Goal: Task Accomplishment & Management: Use online tool/utility

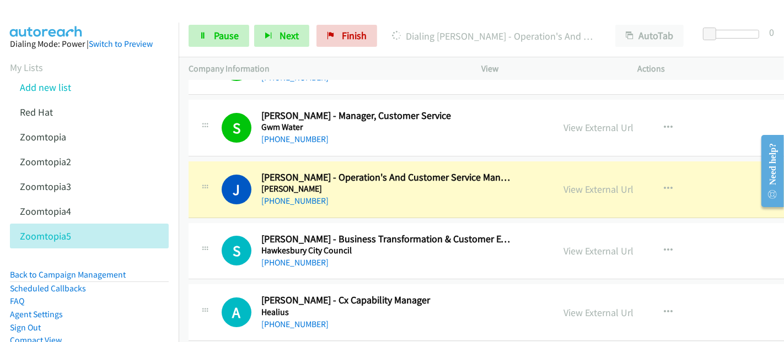
scroll to position [6860, 0]
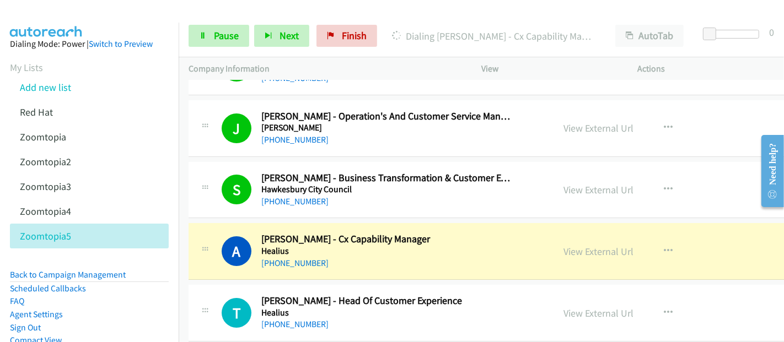
click at [472, 257] on div "[PHONE_NUMBER]" at bounding box center [385, 263] width 249 height 13
click at [591, 245] on link "View External Url" at bounding box center [599, 251] width 70 height 13
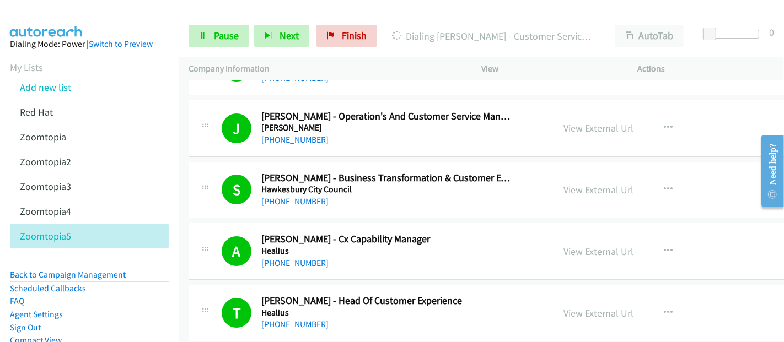
scroll to position [7043, 0]
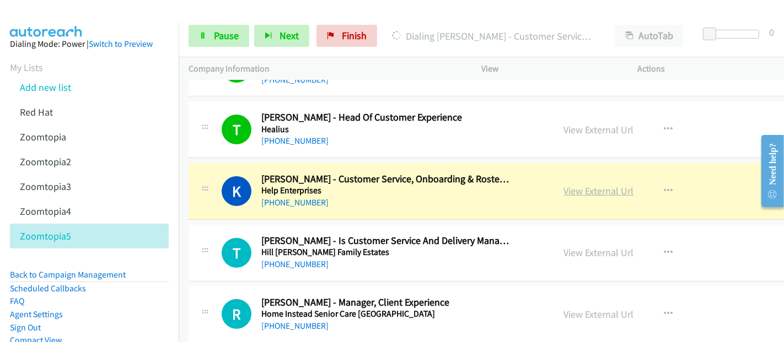
click at [578, 185] on link "View External Url" at bounding box center [599, 191] width 70 height 13
click at [211, 30] on link "Pause" at bounding box center [219, 36] width 61 height 22
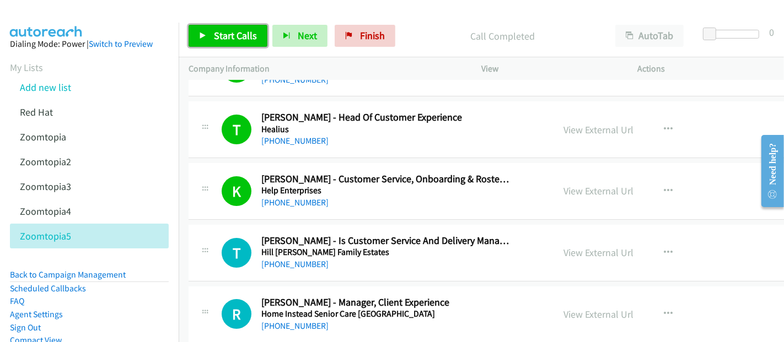
click at [228, 39] on span "Start Calls" at bounding box center [235, 35] width 43 height 13
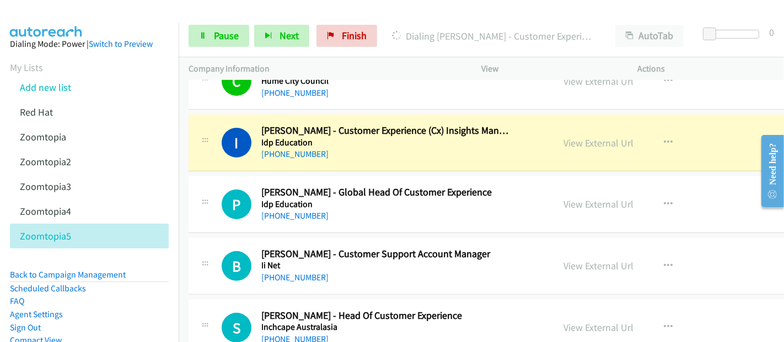
scroll to position [7350, 0]
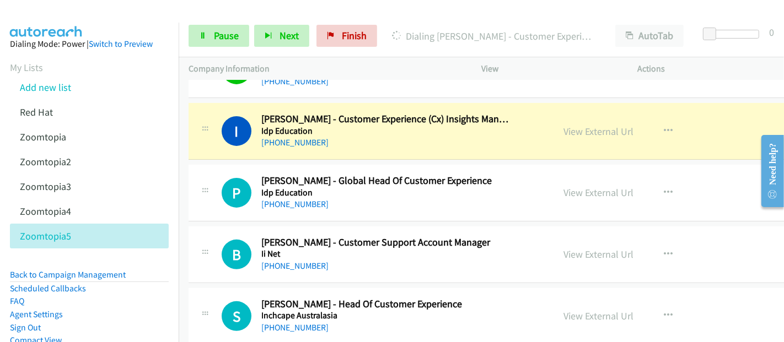
drag, startPoint x: 444, startPoint y: 112, endPoint x: 502, endPoint y: 117, distance: 58.6
click at [444, 126] on h5 "Idp Education" at bounding box center [385, 131] width 249 height 11
click at [582, 125] on link "View External Url" at bounding box center [599, 131] width 70 height 13
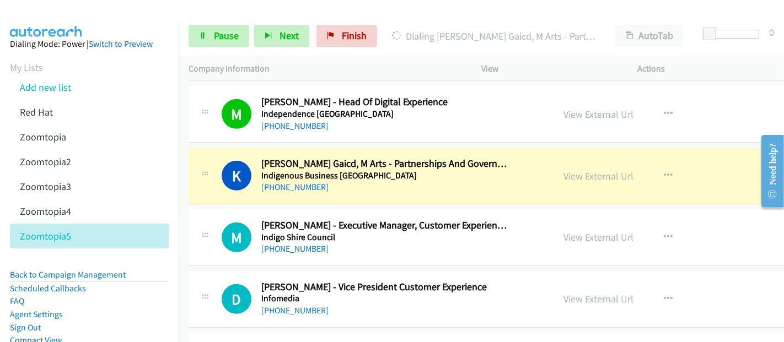
scroll to position [7717, 0]
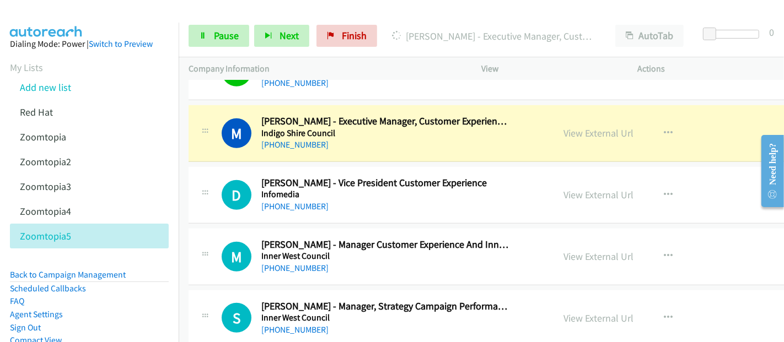
drag, startPoint x: 502, startPoint y: 114, endPoint x: 548, endPoint y: 110, distance: 45.9
click at [502, 128] on h5 "Indigo Shire Council" at bounding box center [385, 133] width 249 height 11
click at [571, 127] on link "View External Url" at bounding box center [599, 133] width 70 height 13
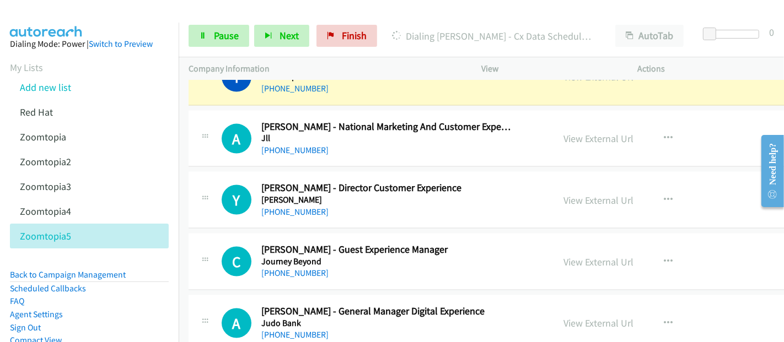
scroll to position [8452, 0]
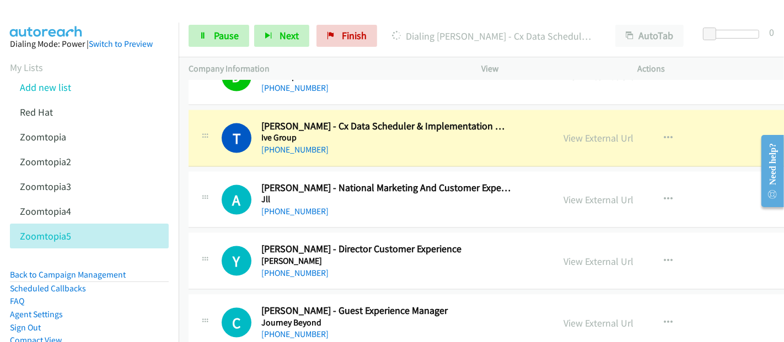
click at [369, 132] on h5 "Ive Group" at bounding box center [385, 137] width 249 height 11
click at [580, 132] on link "View External Url" at bounding box center [599, 138] width 70 height 13
click at [225, 37] on span "Pause" at bounding box center [226, 35] width 25 height 13
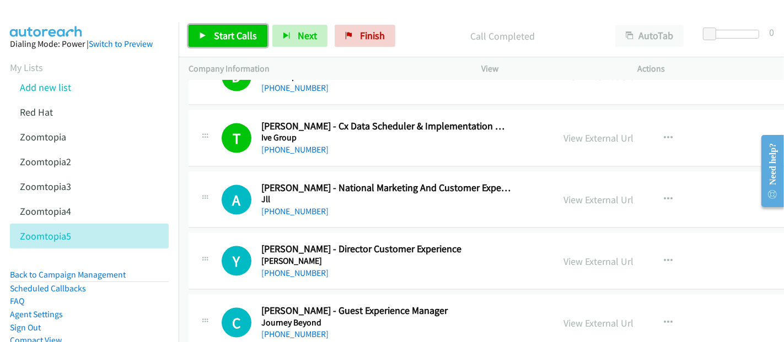
click at [236, 37] on span "Start Calls" at bounding box center [235, 35] width 43 height 13
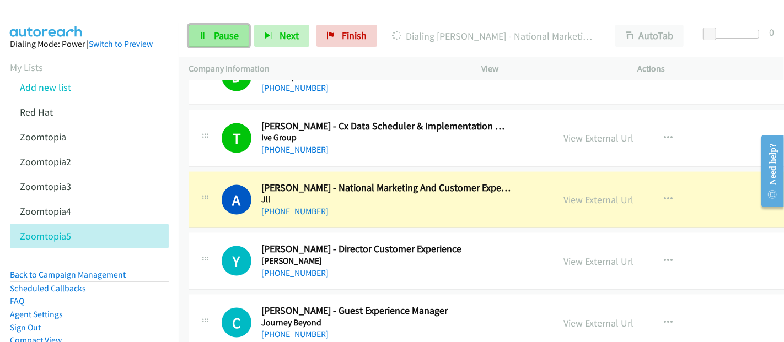
click at [209, 36] on link "Pause" at bounding box center [219, 36] width 61 height 22
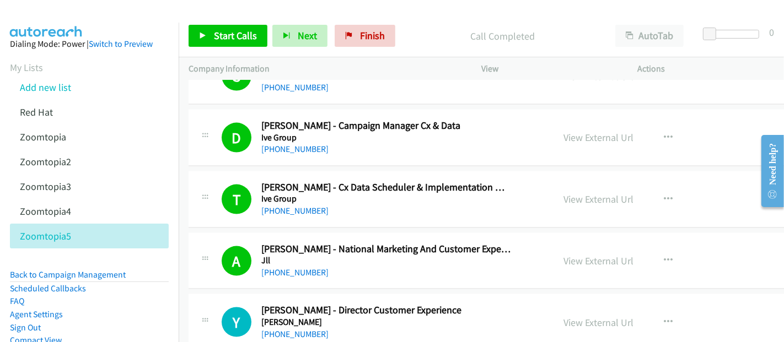
scroll to position [8513, 0]
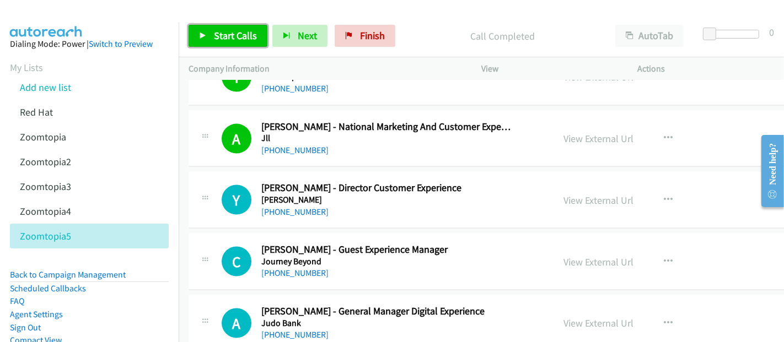
click at [241, 39] on span "Start Calls" at bounding box center [235, 35] width 43 height 13
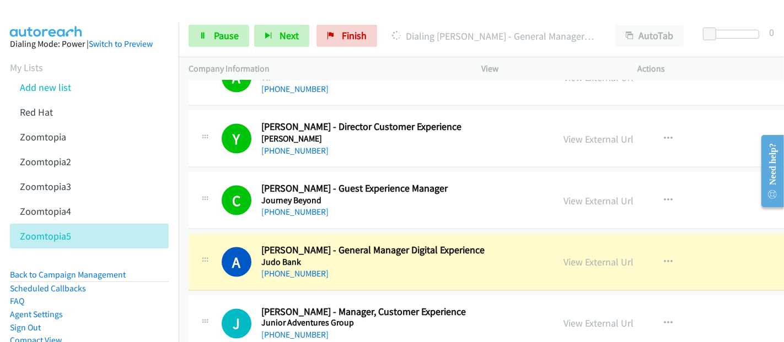
scroll to position [8697, 0]
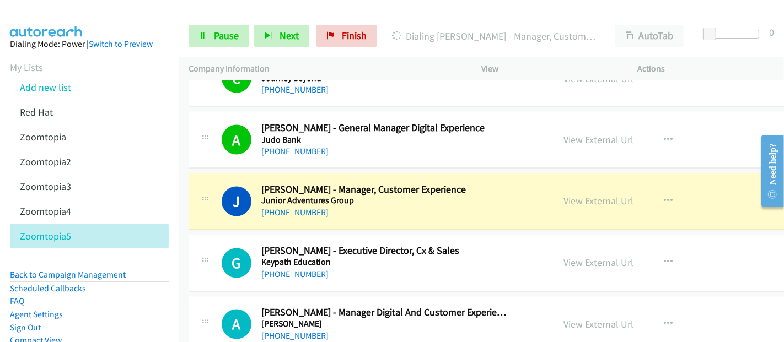
click at [479, 207] on div "[PHONE_NUMBER]" at bounding box center [385, 213] width 249 height 13
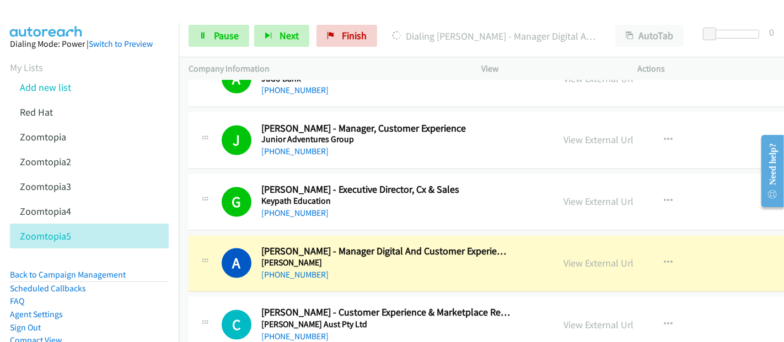
scroll to position [8820, 0]
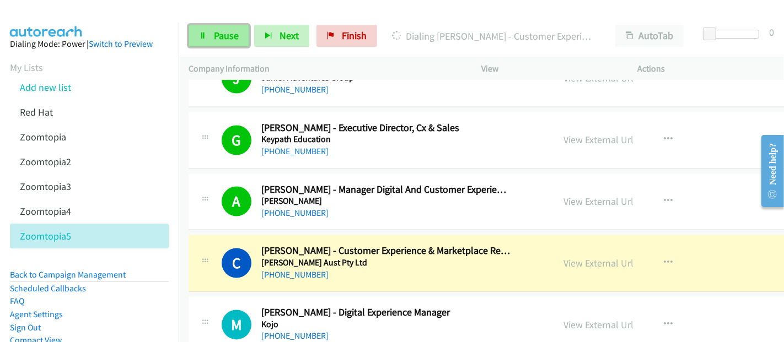
click at [207, 30] on link "Pause" at bounding box center [219, 36] width 61 height 22
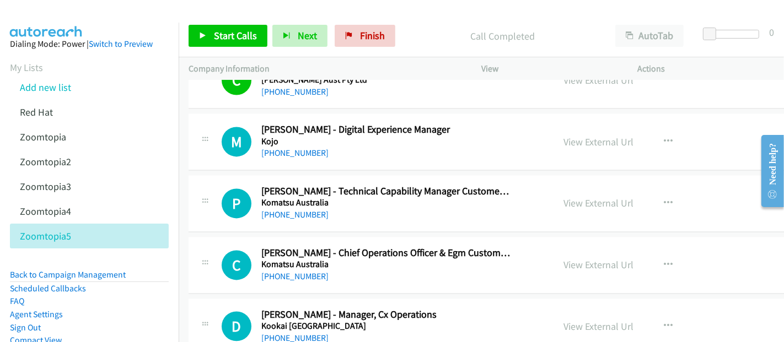
scroll to position [8942, 0]
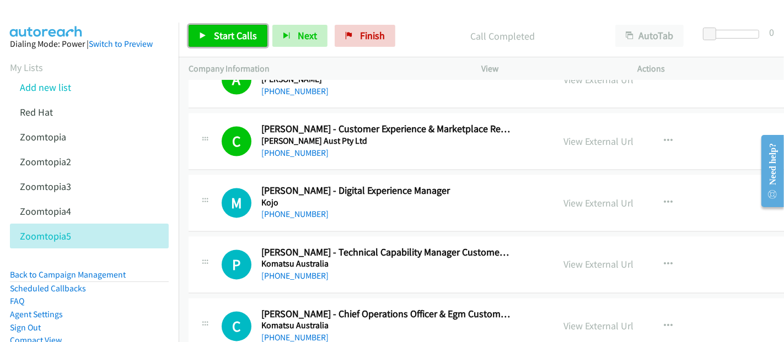
click at [214, 33] on span "Start Calls" at bounding box center [235, 35] width 43 height 13
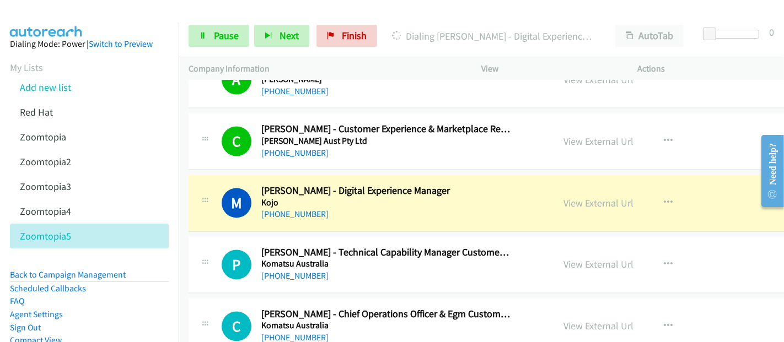
click at [496, 197] on h5 "Kojo" at bounding box center [385, 202] width 249 height 11
click at [575, 197] on link "View External Url" at bounding box center [599, 203] width 70 height 13
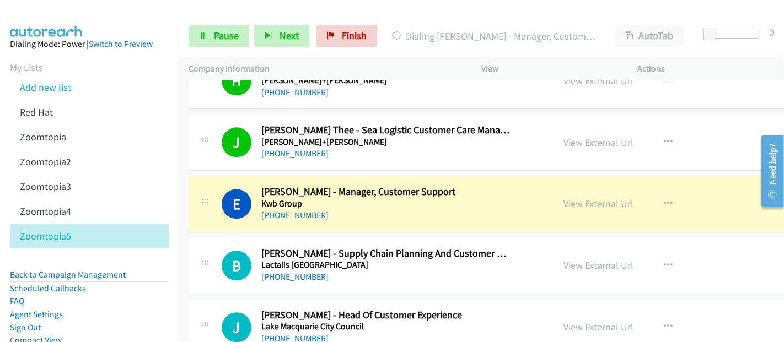
scroll to position [9371, 0]
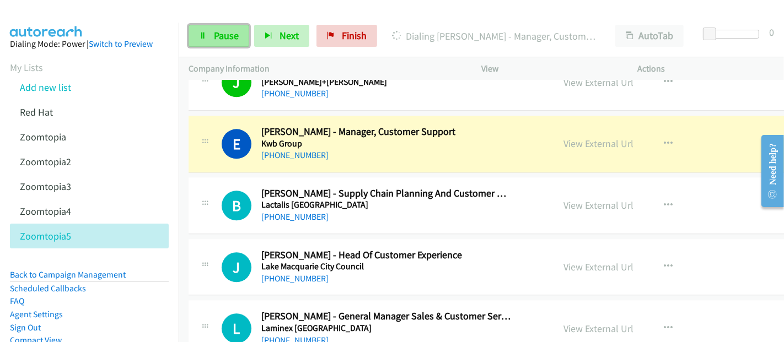
click at [208, 33] on link "Pause" at bounding box center [219, 36] width 61 height 22
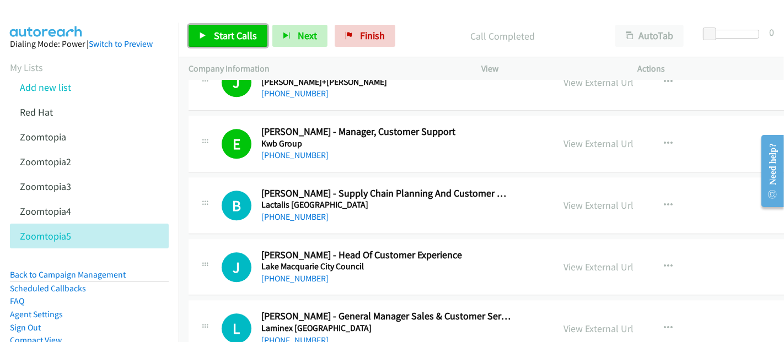
click at [236, 37] on span "Start Calls" at bounding box center [235, 35] width 43 height 13
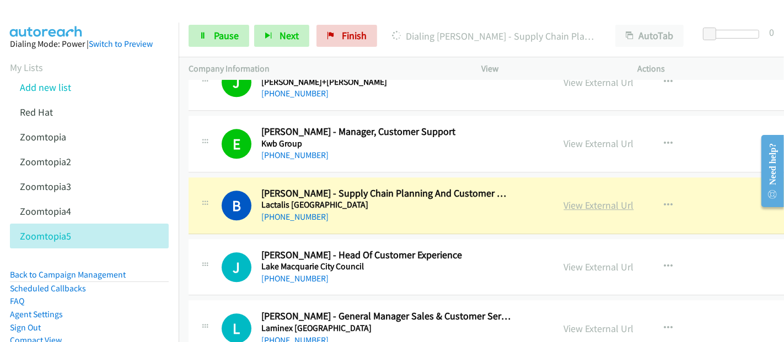
click at [593, 199] on link "View External Url" at bounding box center [599, 205] width 70 height 13
click at [209, 40] on link "Pause" at bounding box center [219, 36] width 61 height 22
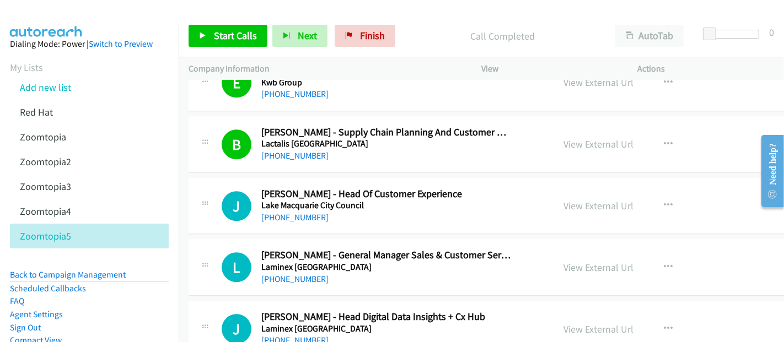
scroll to position [9493, 0]
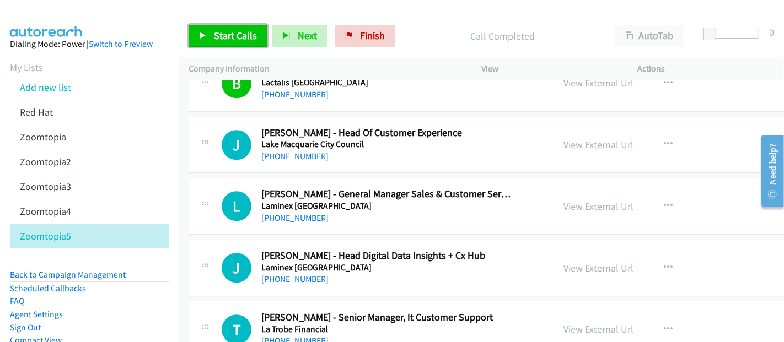
click at [256, 40] on link "Start Calls" at bounding box center [228, 36] width 79 height 22
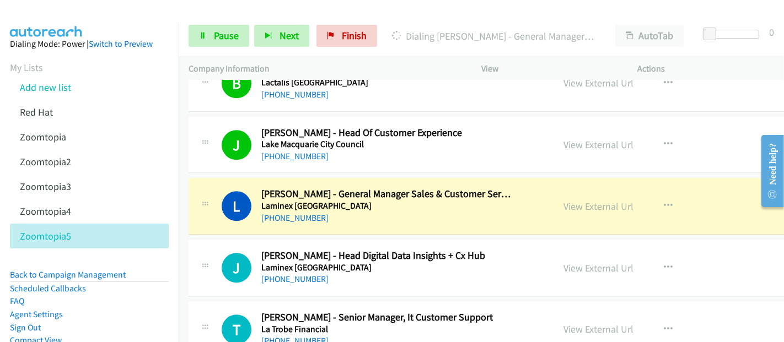
click at [493, 212] on div "[PHONE_NUMBER]" at bounding box center [385, 218] width 249 height 13
click at [572, 200] on link "View External Url" at bounding box center [599, 206] width 70 height 13
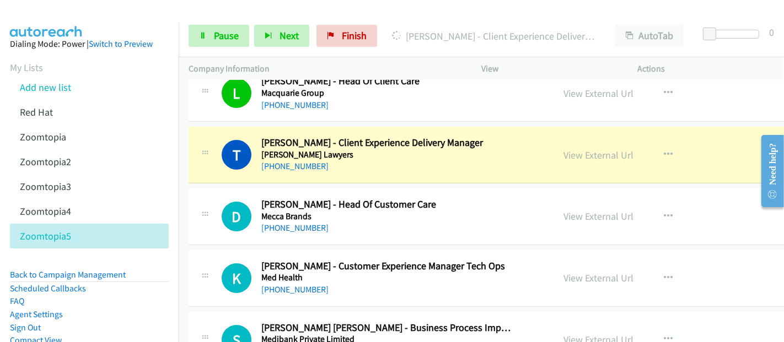
scroll to position [10596, 0]
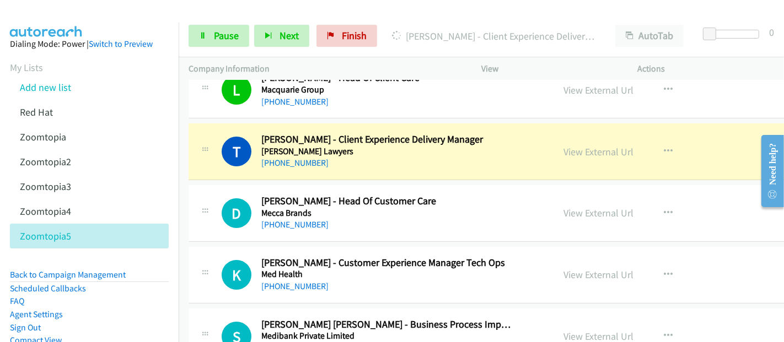
click at [485, 146] on h5 "[PERSON_NAME] Lawyers" at bounding box center [385, 151] width 249 height 11
click at [578, 146] on link "View External Url" at bounding box center [599, 152] width 70 height 13
click at [218, 37] on span "Pause" at bounding box center [226, 35] width 25 height 13
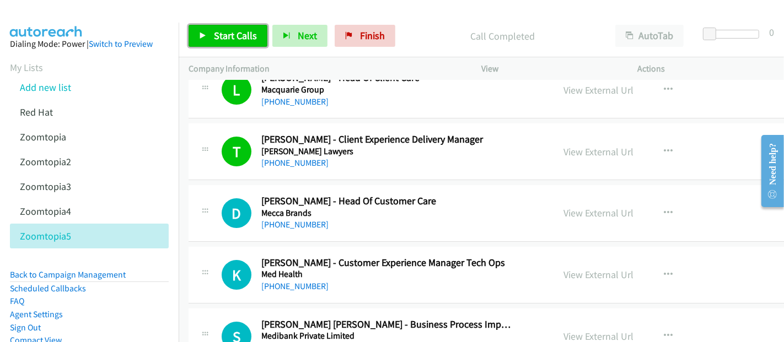
click at [232, 41] on span "Start Calls" at bounding box center [235, 35] width 43 height 13
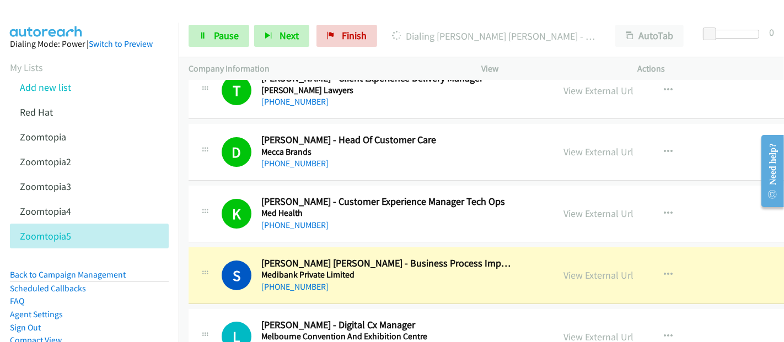
scroll to position [10718, 0]
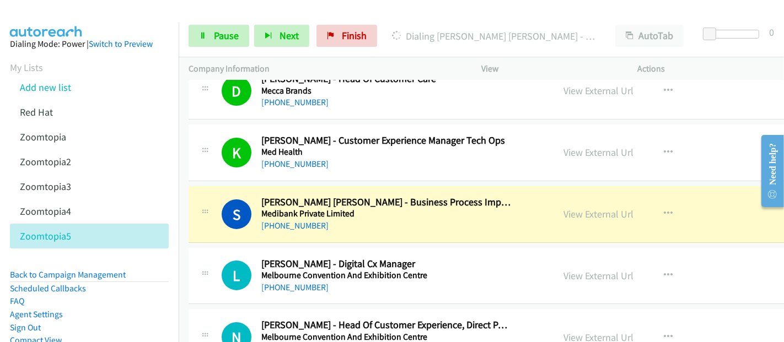
click at [471, 219] on div "[PHONE_NUMBER]" at bounding box center [385, 225] width 249 height 13
click at [575, 208] on link "View External Url" at bounding box center [599, 214] width 70 height 13
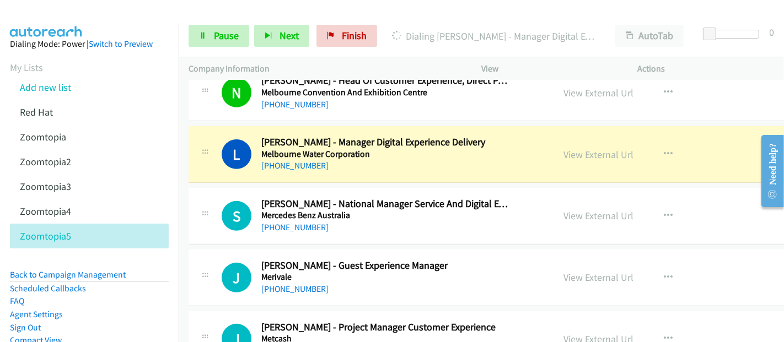
scroll to position [10963, 0]
click at [497, 159] on div "[PHONE_NUMBER]" at bounding box center [385, 165] width 249 height 13
click at [575, 148] on link "View External Url" at bounding box center [599, 154] width 70 height 13
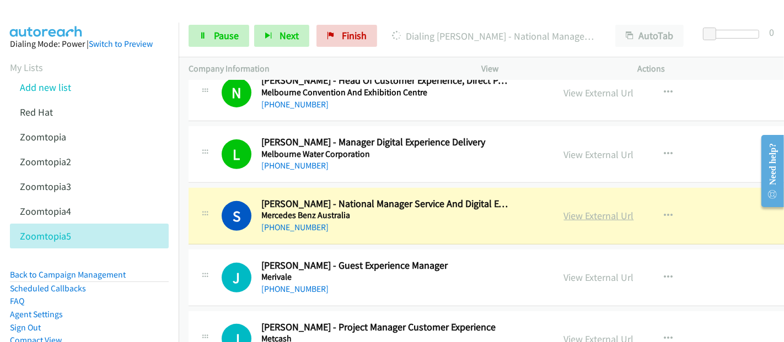
click at [595, 209] on link "View External Url" at bounding box center [599, 215] width 70 height 13
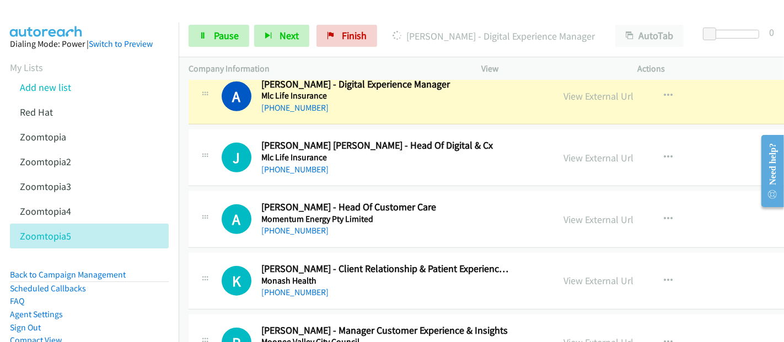
scroll to position [11453, 0]
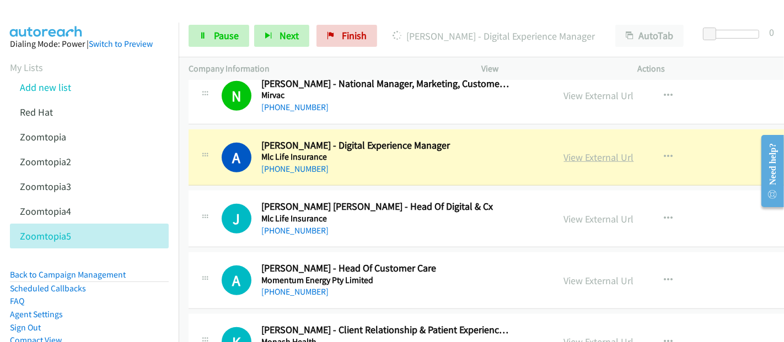
drag, startPoint x: 491, startPoint y: 130, endPoint x: 550, endPoint y: 123, distance: 59.3
click at [491, 152] on h5 "Mlc Life Insurance" at bounding box center [385, 157] width 249 height 11
click at [567, 151] on link "View External Url" at bounding box center [599, 157] width 70 height 13
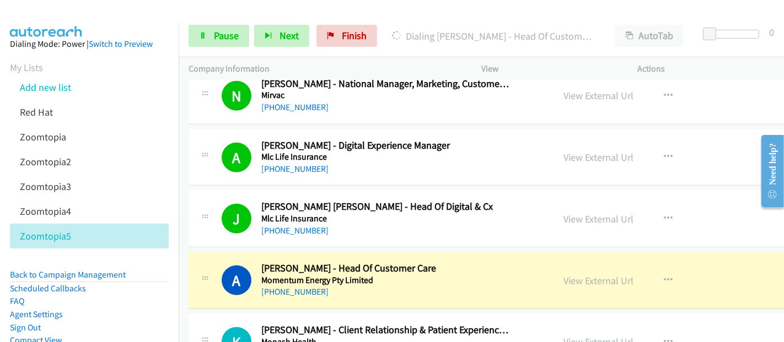
scroll to position [11576, 0]
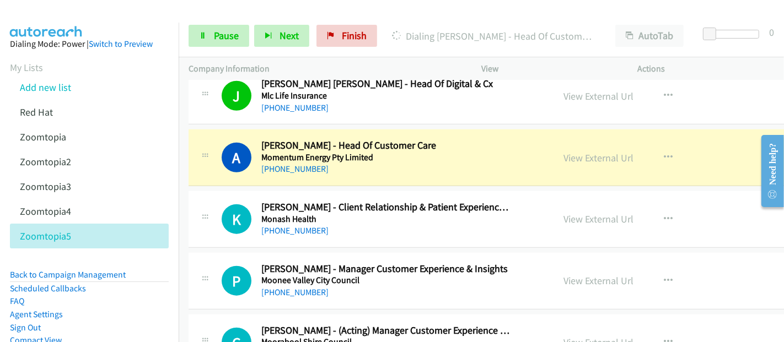
drag, startPoint x: 367, startPoint y: 132, endPoint x: 342, endPoint y: 314, distance: 184.2
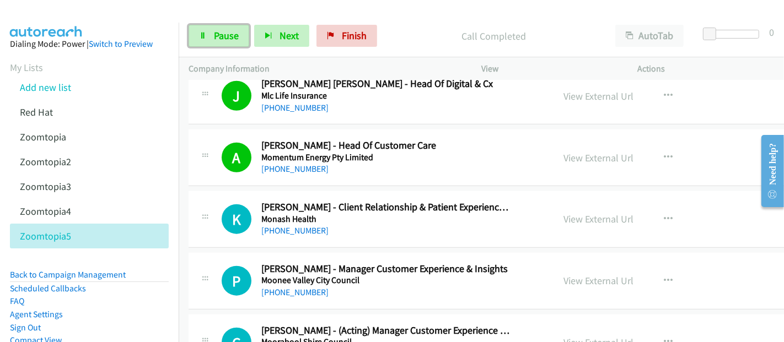
drag, startPoint x: 217, startPoint y: 34, endPoint x: 243, endPoint y: 52, distance: 31.7
click at [217, 34] on span "Pause" at bounding box center [226, 35] width 25 height 13
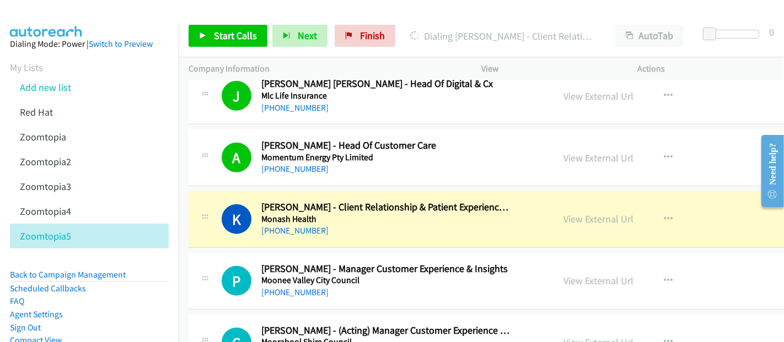
drag, startPoint x: 336, startPoint y: 196, endPoint x: 386, endPoint y: 198, distance: 49.6
click at [336, 224] on div "[PHONE_NUMBER]" at bounding box center [385, 230] width 249 height 13
click at [570, 213] on link "View External Url" at bounding box center [599, 219] width 70 height 13
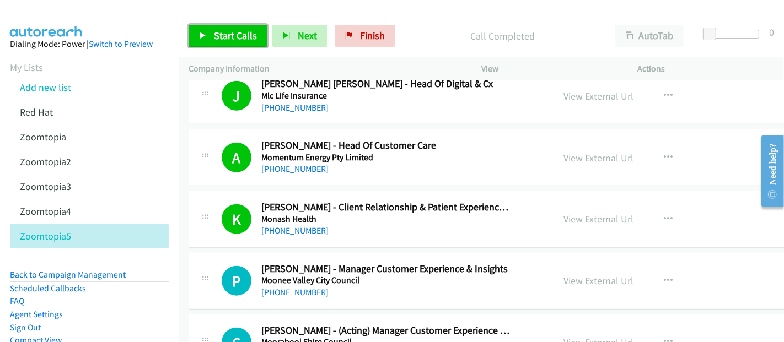
click at [234, 39] on span "Start Calls" at bounding box center [235, 35] width 43 height 13
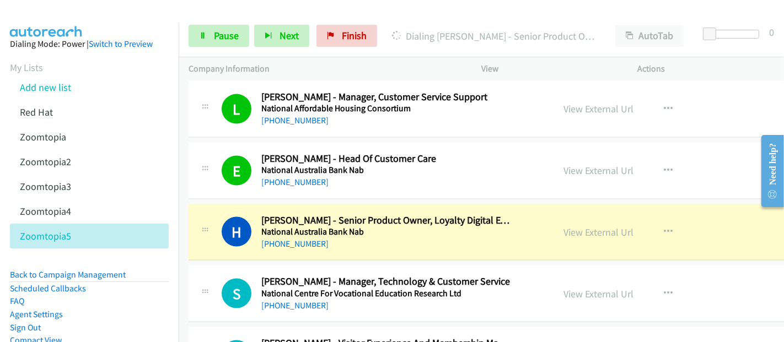
scroll to position [12065, 0]
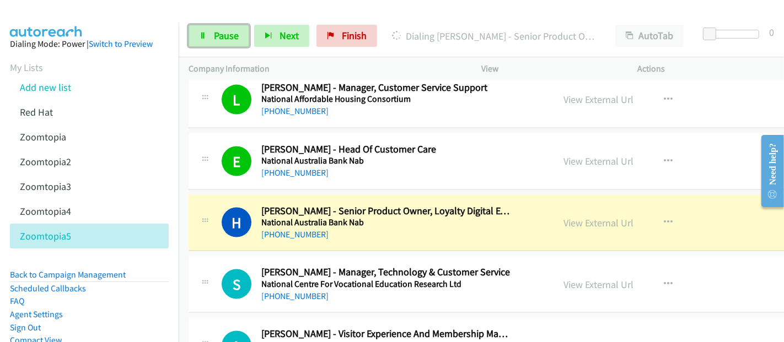
drag, startPoint x: 219, startPoint y: 37, endPoint x: 242, endPoint y: 94, distance: 60.8
click at [219, 37] on span "Pause" at bounding box center [226, 35] width 25 height 13
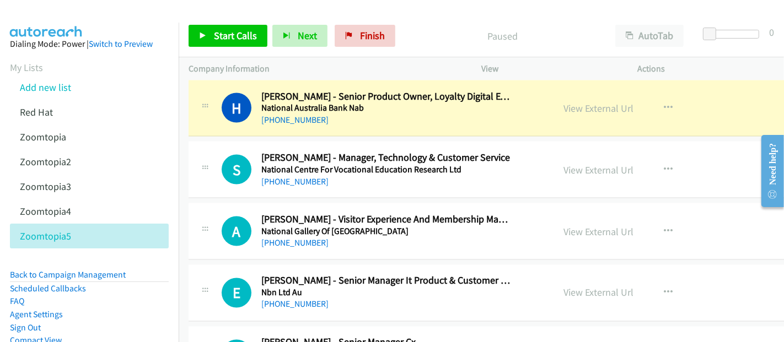
scroll to position [12127, 0]
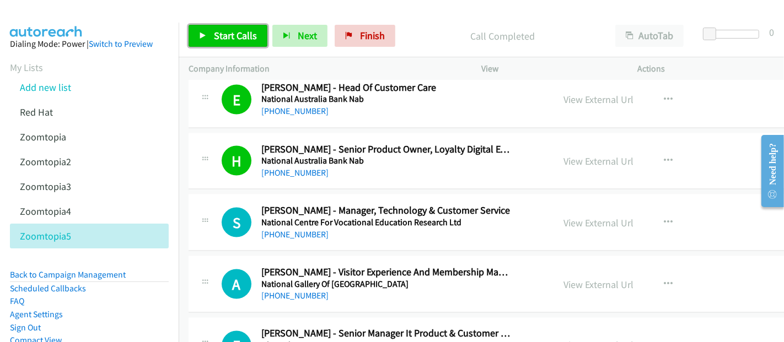
click at [244, 35] on span "Start Calls" at bounding box center [235, 35] width 43 height 13
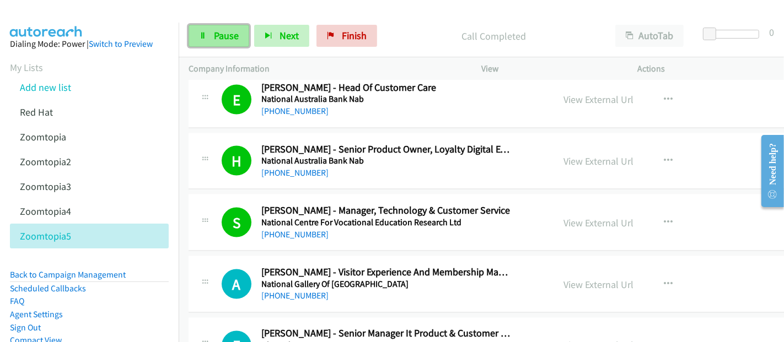
click at [212, 36] on link "Pause" at bounding box center [219, 36] width 61 height 22
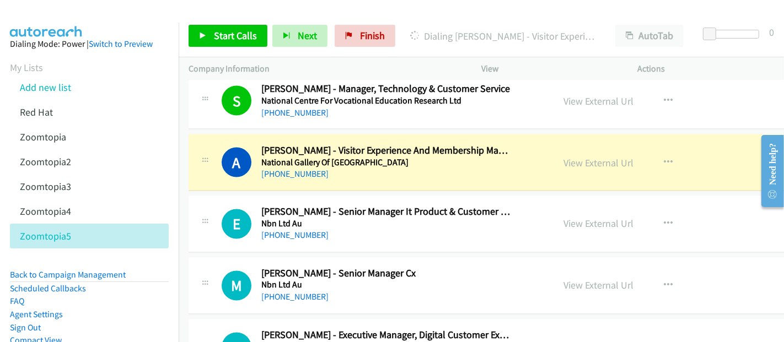
scroll to position [12249, 0]
drag, startPoint x: 589, startPoint y: 127, endPoint x: 519, endPoint y: 182, distance: 89.4
click at [589, 156] on link "View External Url" at bounding box center [599, 162] width 70 height 13
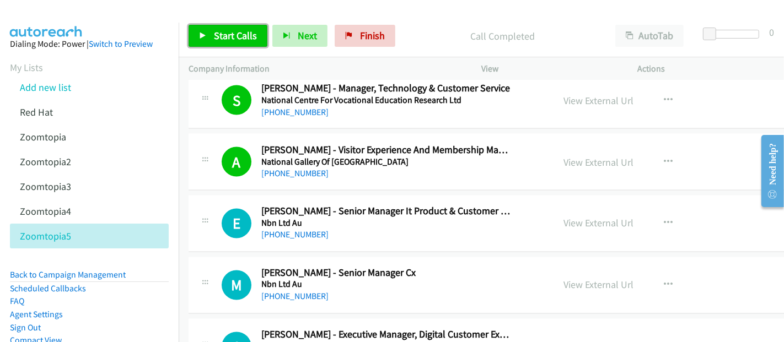
click at [201, 34] on icon at bounding box center [203, 37] width 8 height 8
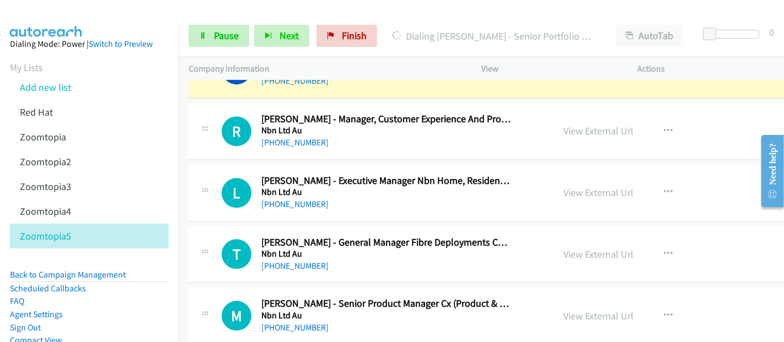
scroll to position [12617, 0]
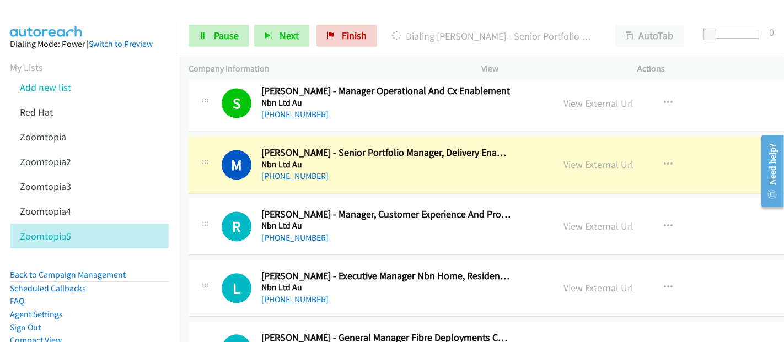
click at [343, 159] on h5 "Nbn Ltd Au" at bounding box center [385, 164] width 249 height 11
click at [581, 157] on div "View External Url" at bounding box center [599, 164] width 70 height 15
click at [578, 158] on link "View External Url" at bounding box center [599, 164] width 70 height 13
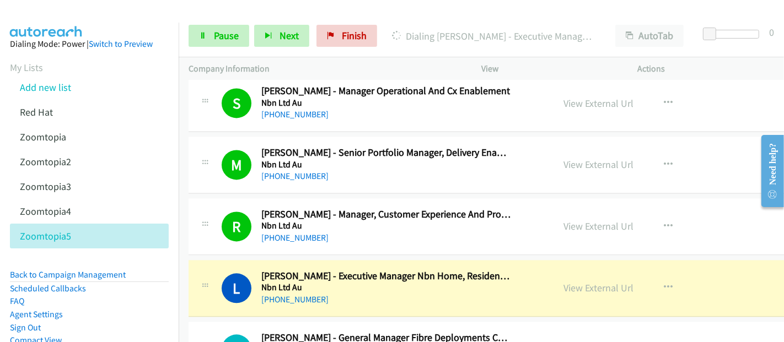
scroll to position [12678, 0]
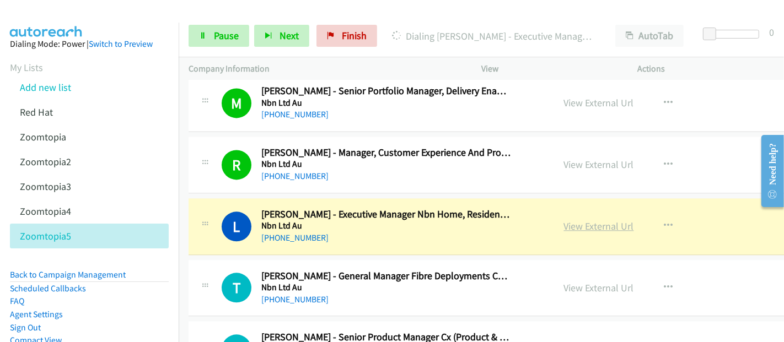
click at [595, 220] on link "View External Url" at bounding box center [599, 226] width 70 height 13
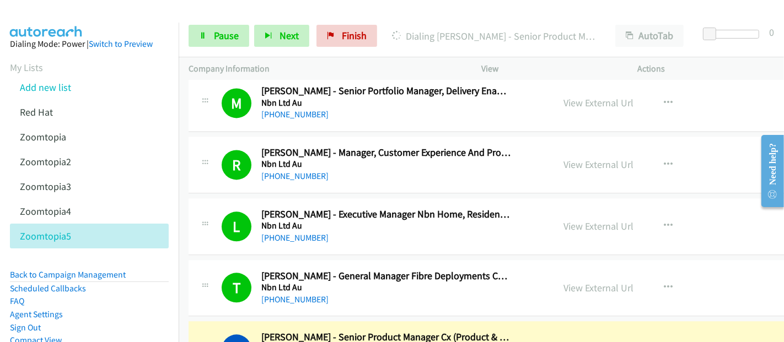
scroll to position [12801, 0]
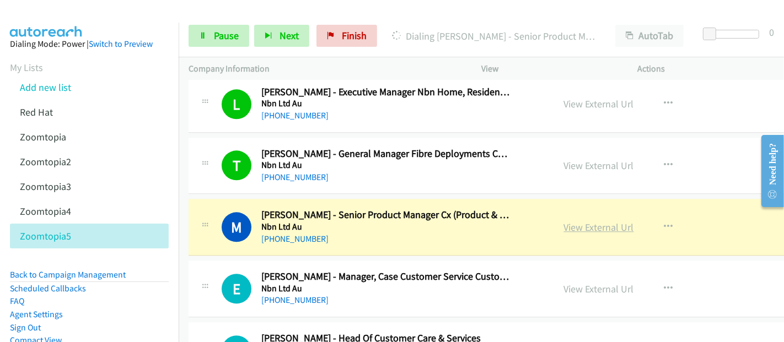
click at [564, 221] on link "View External Url" at bounding box center [599, 227] width 70 height 13
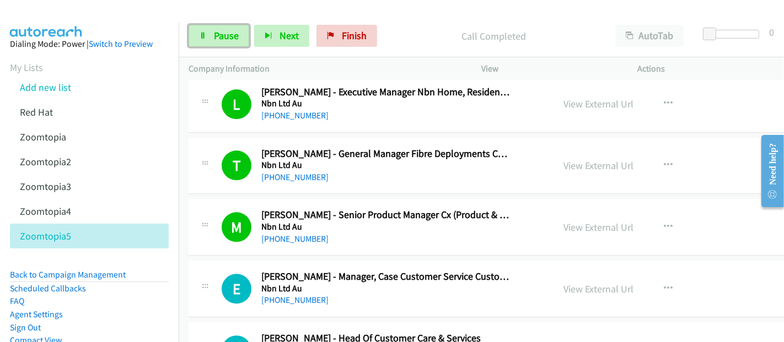
drag, startPoint x: 208, startPoint y: 34, endPoint x: 210, endPoint y: 4, distance: 29.3
click at [208, 34] on link "Pause" at bounding box center [219, 36] width 61 height 22
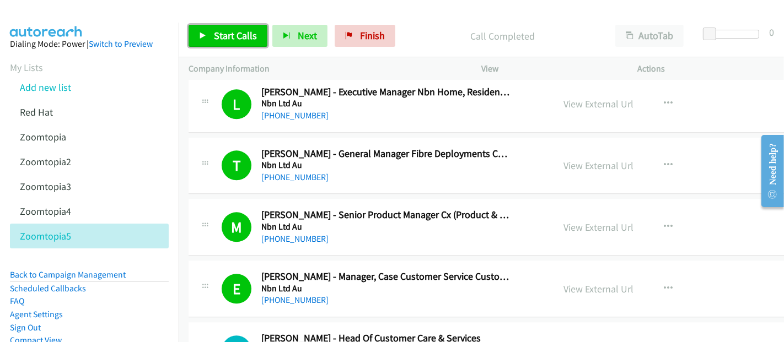
click at [228, 43] on link "Start Calls" at bounding box center [228, 36] width 79 height 22
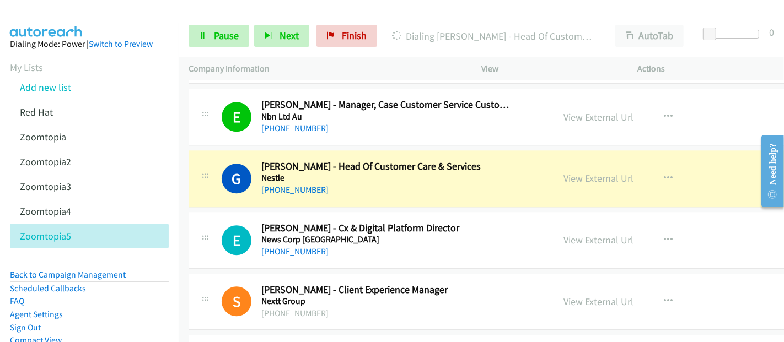
scroll to position [12984, 0]
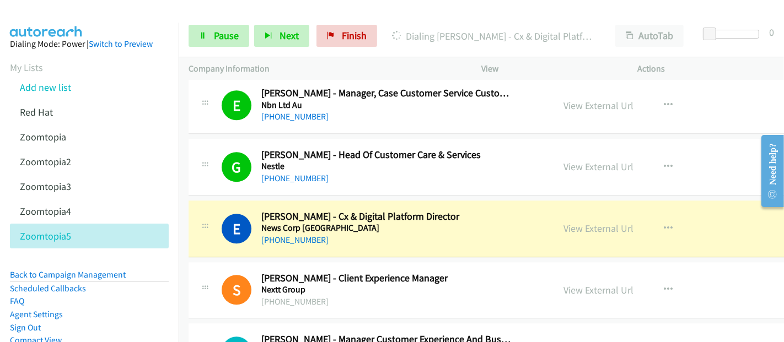
click at [485, 234] on div "[PHONE_NUMBER]" at bounding box center [385, 240] width 249 height 13
click at [582, 222] on link "View External Url" at bounding box center [599, 228] width 70 height 13
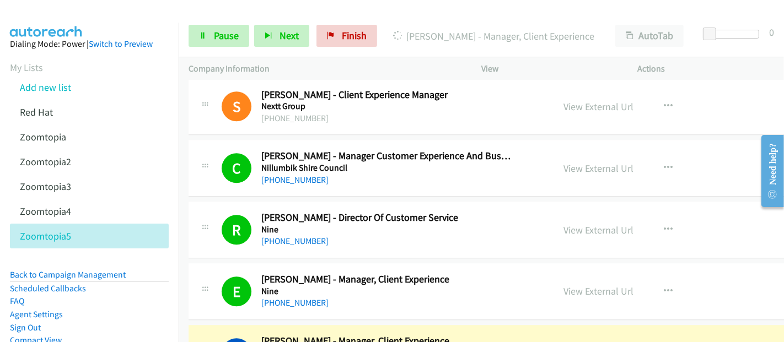
scroll to position [13352, 0]
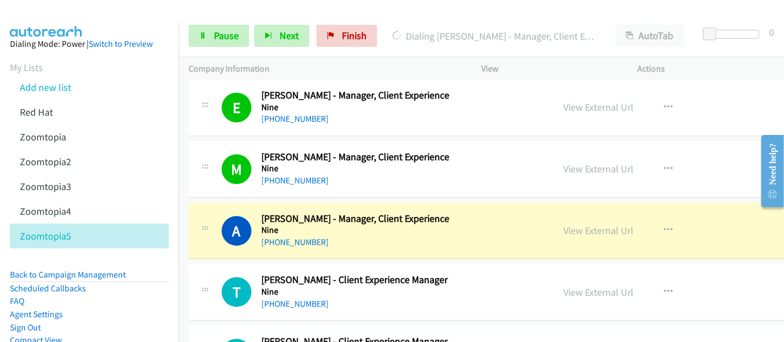
click at [477, 236] on div "[PHONE_NUMBER]" at bounding box center [385, 242] width 249 height 13
click at [579, 224] on link "View External Url" at bounding box center [599, 230] width 70 height 13
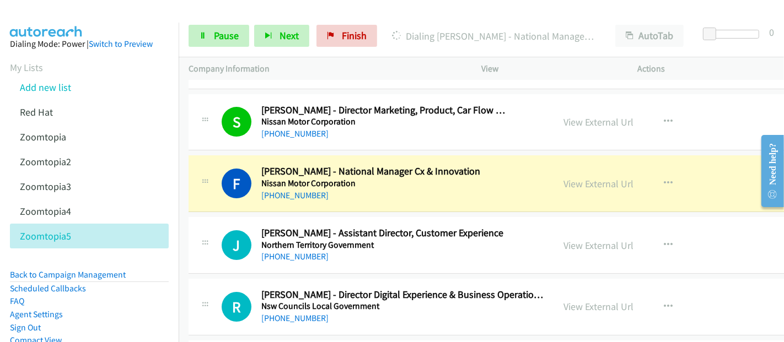
scroll to position [13842, 0]
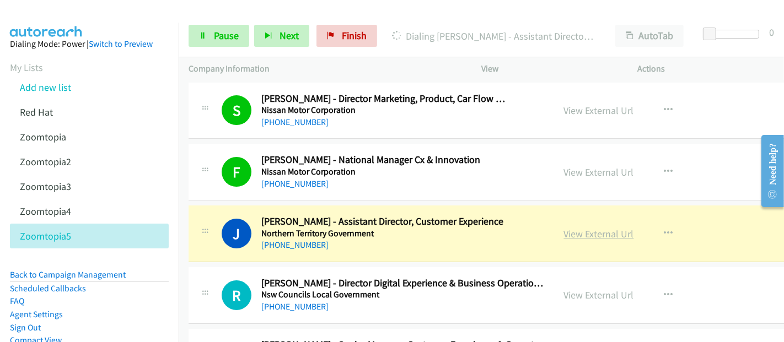
drag, startPoint x: 501, startPoint y: 202, endPoint x: 558, endPoint y: 198, distance: 56.9
click at [501, 216] on div "J Callback Scheduled [PERSON_NAME] - Assistant Director, Customer Experience No…" at bounding box center [383, 234] width 322 height 36
click at [576, 228] on link "View External Url" at bounding box center [599, 234] width 70 height 13
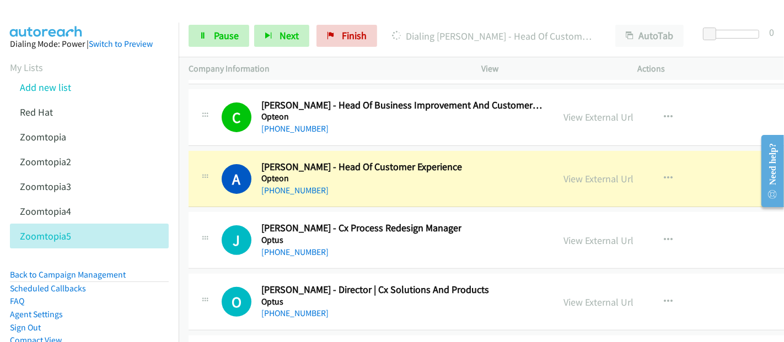
scroll to position [14393, 0]
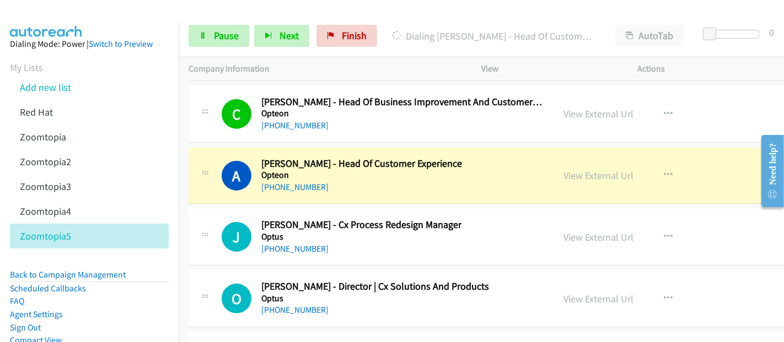
drag, startPoint x: 448, startPoint y: 139, endPoint x: 545, endPoint y: 152, distance: 97.3
click at [448, 170] on h5 "Opteon" at bounding box center [361, 175] width 201 height 11
click at [590, 169] on link "View External Url" at bounding box center [599, 175] width 70 height 13
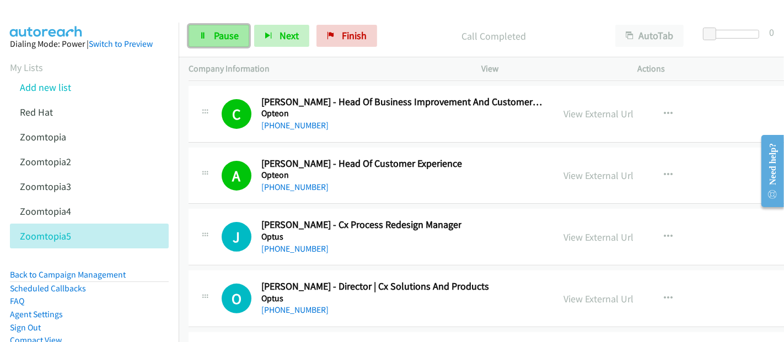
click at [216, 37] on span "Pause" at bounding box center [226, 35] width 25 height 13
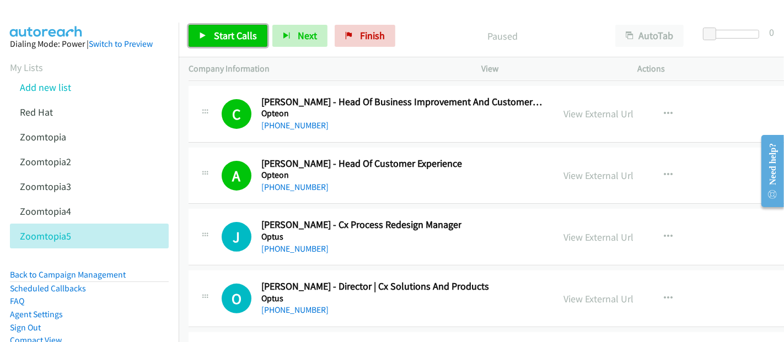
click at [227, 34] on span "Start Calls" at bounding box center [235, 35] width 43 height 13
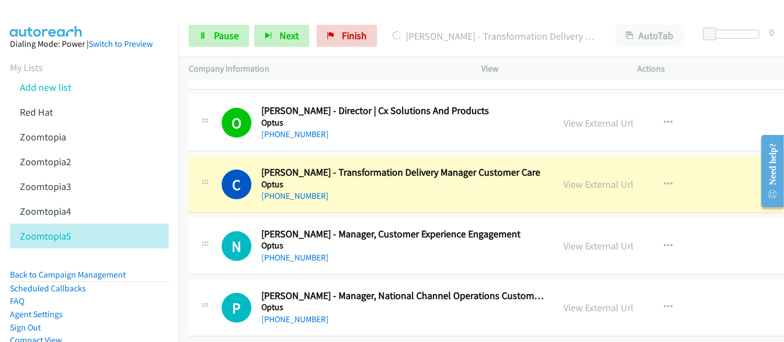
scroll to position [14577, 0]
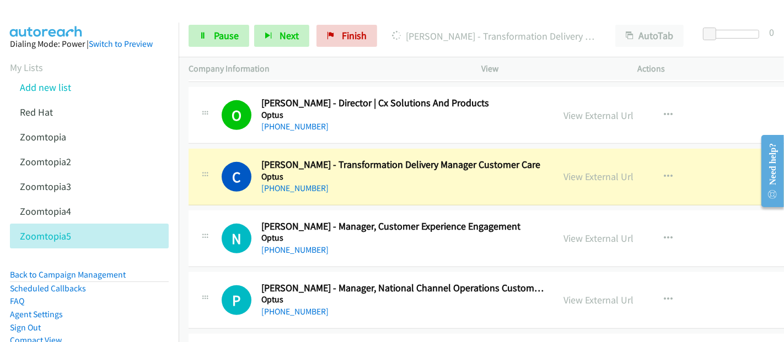
click at [424, 171] on h5 "Optus" at bounding box center [400, 176] width 279 height 11
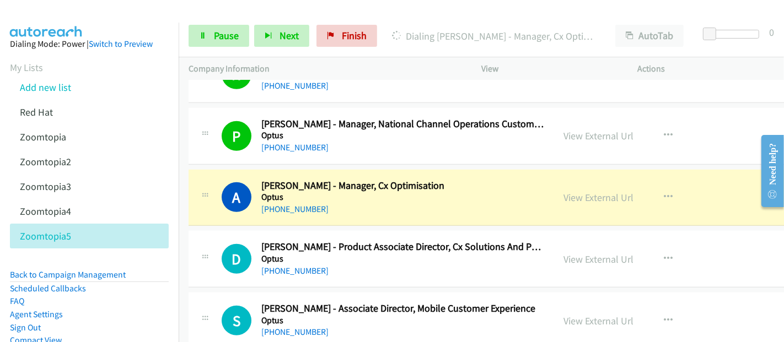
scroll to position [14760, 0]
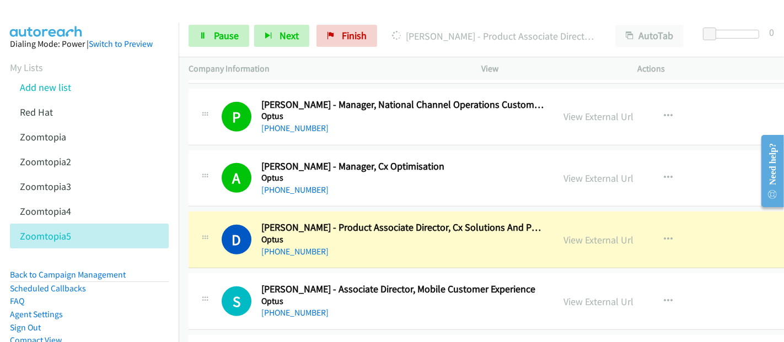
click at [358, 245] on div "[PHONE_NUMBER]" at bounding box center [402, 251] width 283 height 13
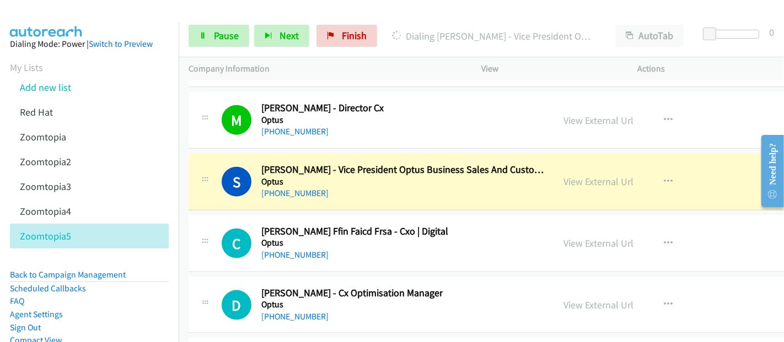
scroll to position [15189, 0]
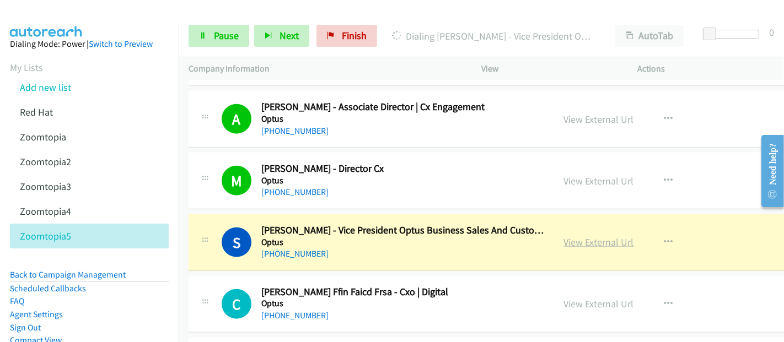
click at [573, 236] on link "View External Url" at bounding box center [599, 242] width 70 height 13
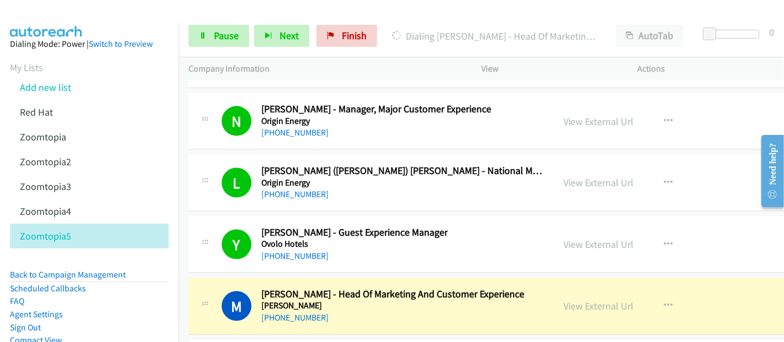
scroll to position [15618, 0]
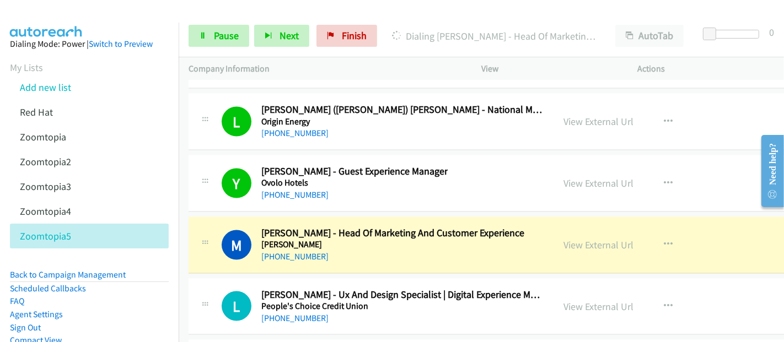
drag, startPoint x: 422, startPoint y: 221, endPoint x: 529, endPoint y: 216, distance: 107.1
click at [422, 221] on div "M Callback Scheduled [PERSON_NAME] - Head Of Marketing And Customer Experience …" at bounding box center [534, 245] width 691 height 57
click at [580, 239] on link "View External Url" at bounding box center [599, 245] width 70 height 13
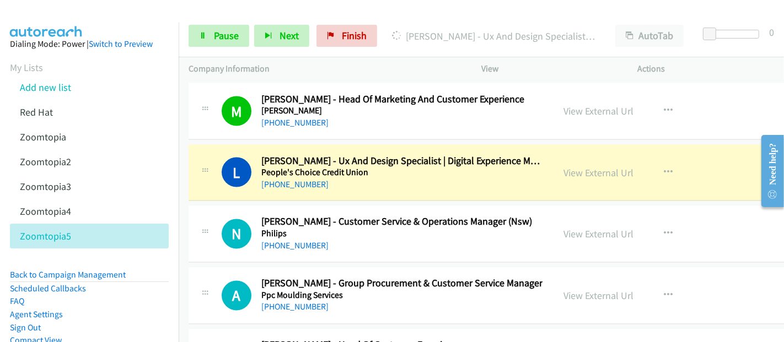
scroll to position [15740, 0]
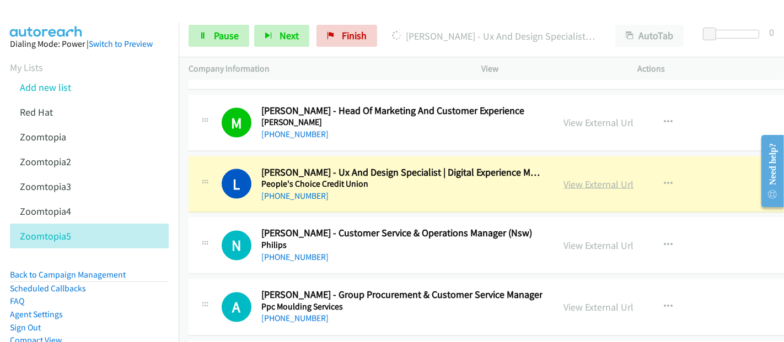
click at [572, 178] on link "View External Url" at bounding box center [599, 184] width 70 height 13
click at [219, 34] on span "Pause" at bounding box center [226, 35] width 25 height 13
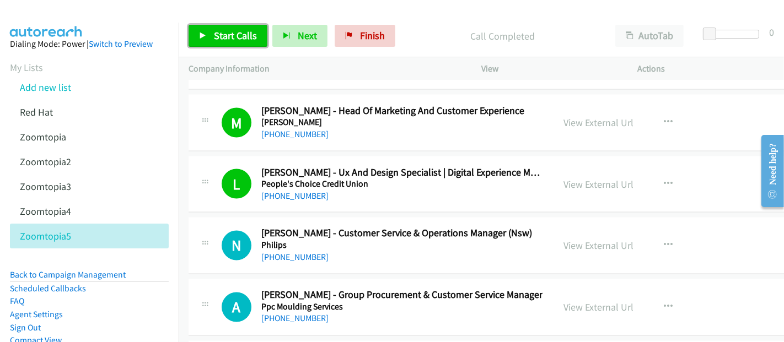
click at [233, 35] on span "Start Calls" at bounding box center [235, 35] width 43 height 13
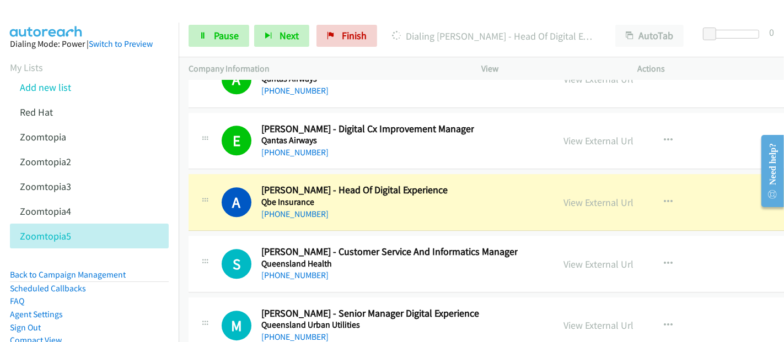
scroll to position [16782, 0]
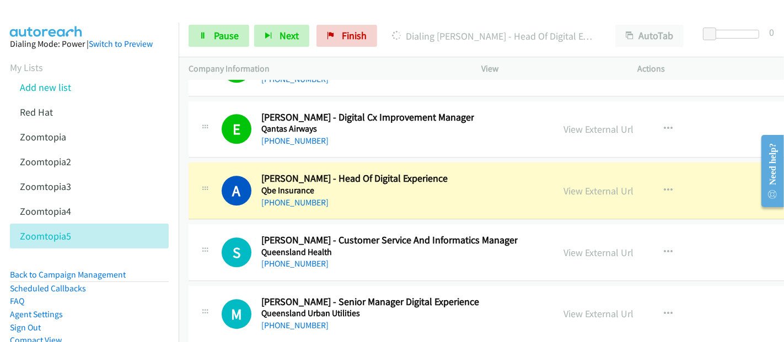
click at [471, 173] on div "A Callback Scheduled [PERSON_NAME] - Head Of Digital Experience Qbe Insurance […" at bounding box center [383, 191] width 322 height 36
click at [601, 185] on link "View External Url" at bounding box center [599, 191] width 70 height 13
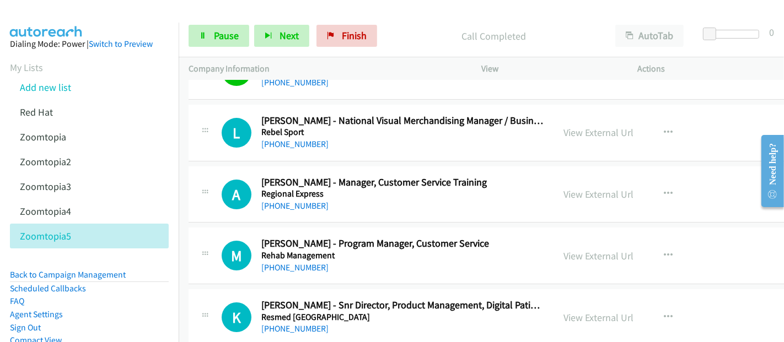
scroll to position [17272, 0]
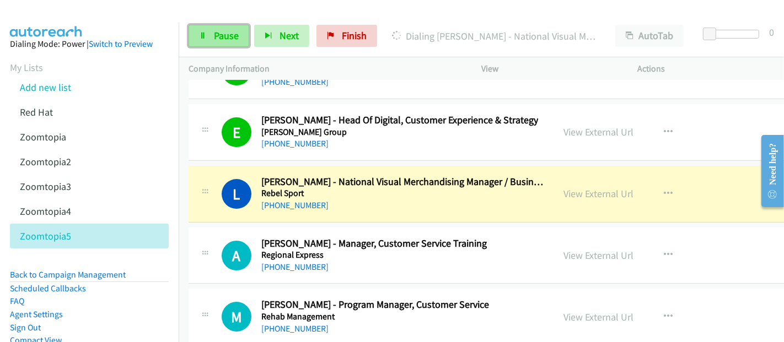
click at [223, 35] on span "Pause" at bounding box center [226, 35] width 25 height 13
